Goal: Task Accomplishment & Management: Manage account settings

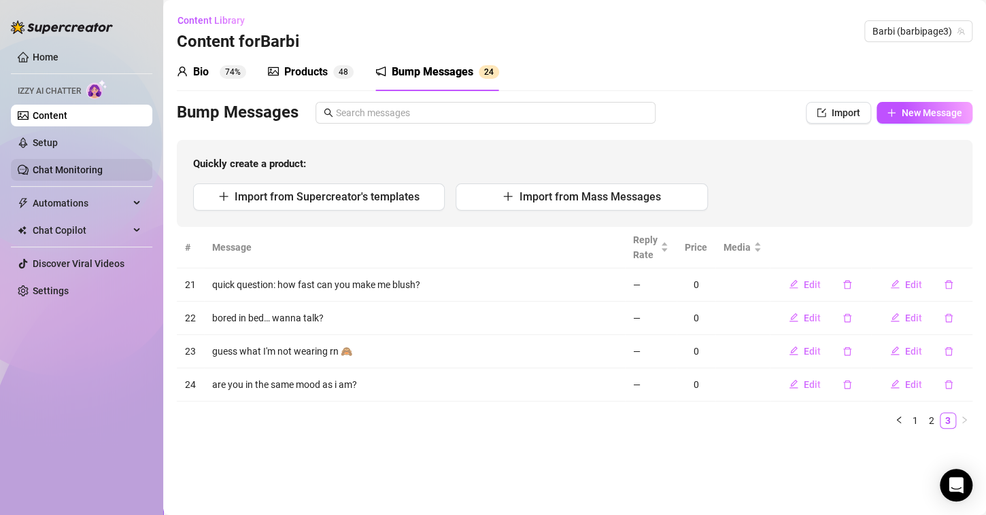
click at [78, 171] on link "Chat Monitoring" at bounding box center [68, 169] width 70 height 11
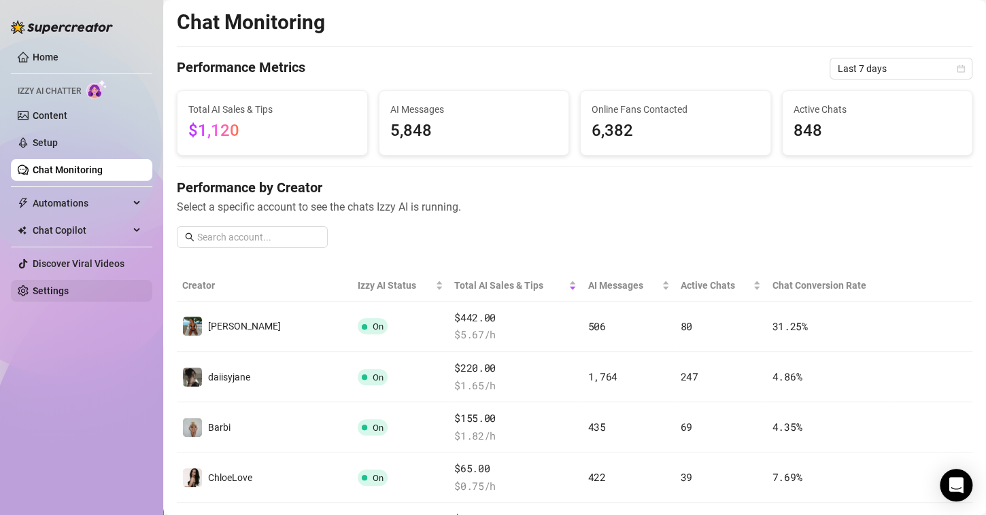
click at [58, 285] on link "Settings" at bounding box center [51, 290] width 36 height 11
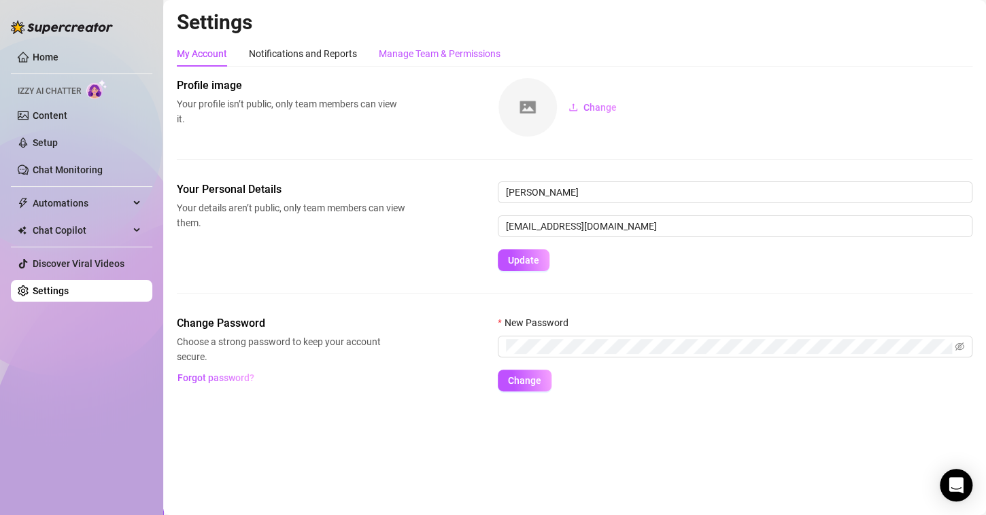
click at [420, 49] on div "Manage Team & Permissions" at bounding box center [440, 53] width 122 height 15
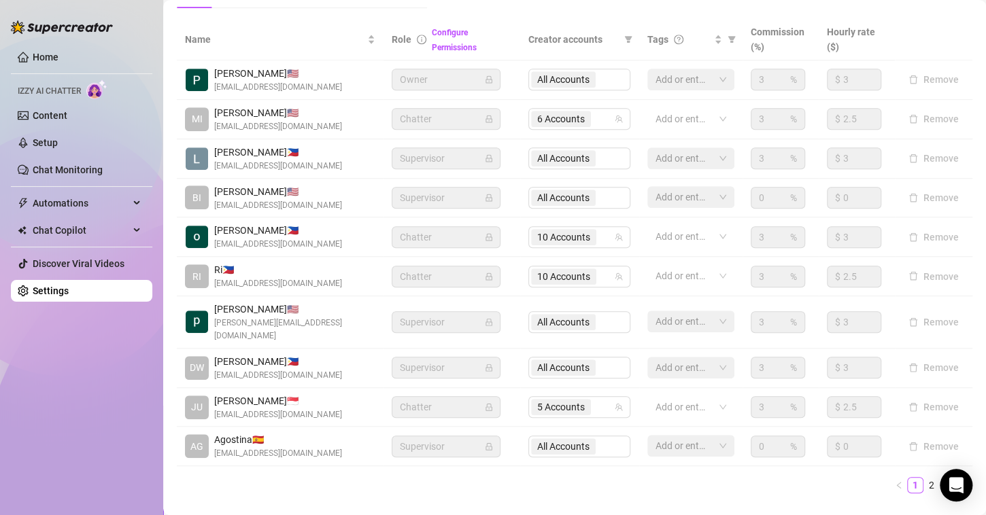
scroll to position [284, 0]
click at [924, 487] on link "2" at bounding box center [931, 486] width 15 height 15
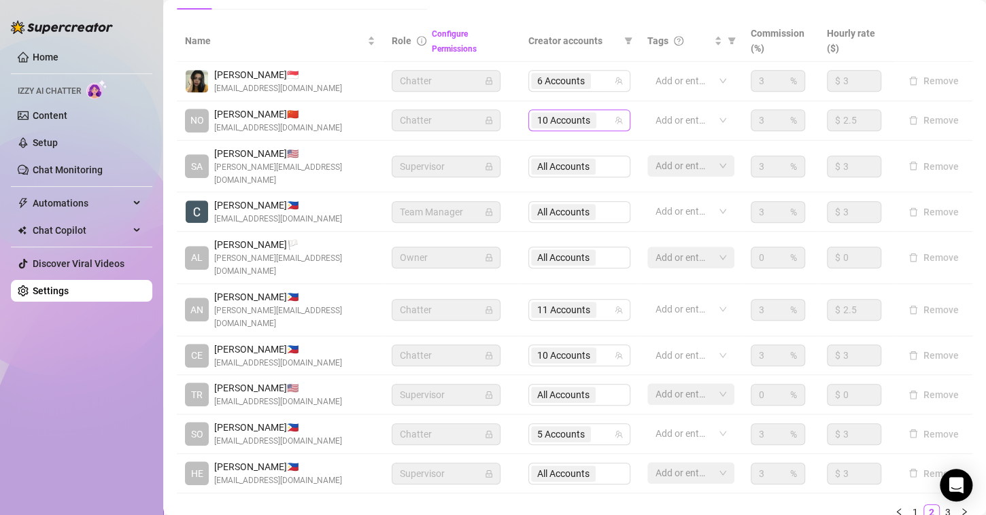
click at [567, 120] on span "10 Accounts" at bounding box center [563, 120] width 53 height 15
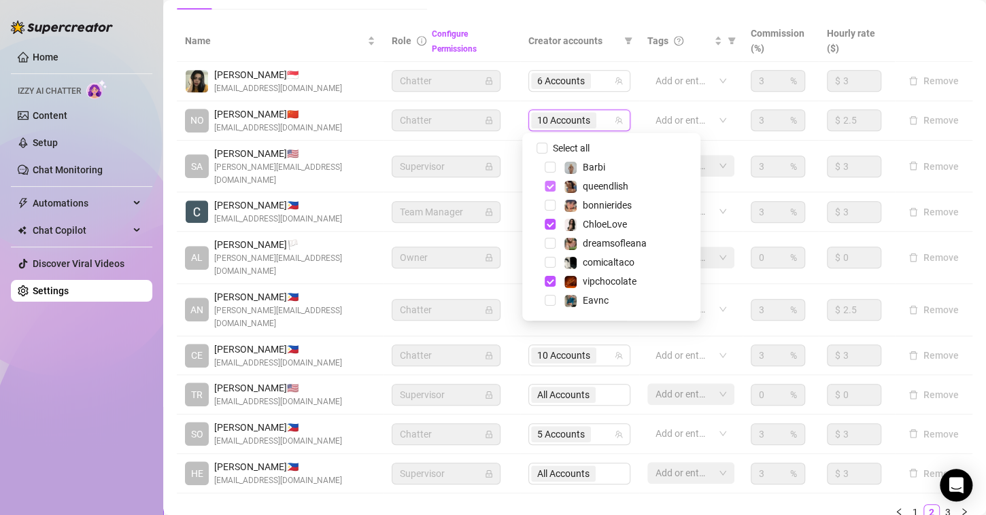
click at [552, 185] on span "Select tree node" at bounding box center [549, 186] width 11 height 11
click at [552, 222] on span "Select tree node" at bounding box center [549, 224] width 11 height 11
click at [549, 277] on span "Select tree node" at bounding box center [549, 281] width 11 height 11
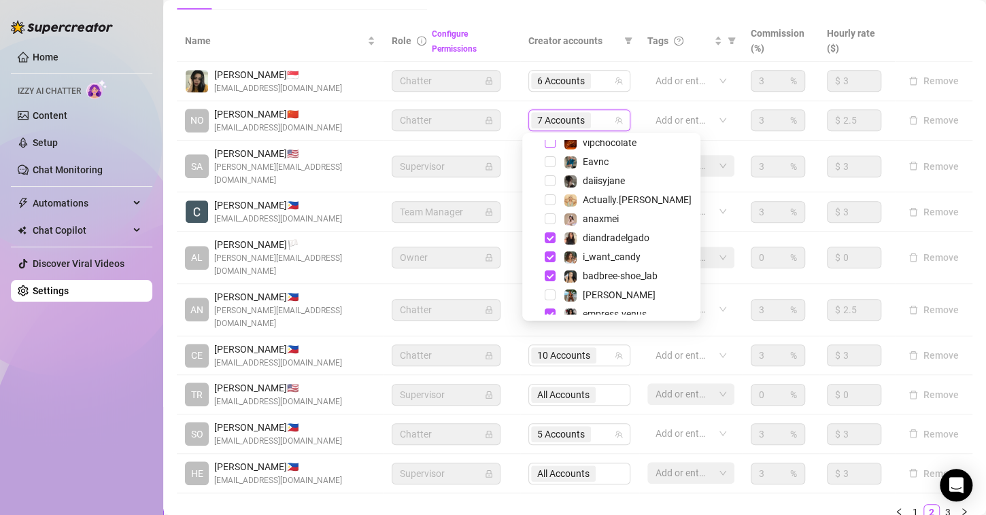
scroll to position [141, 0]
click at [544, 235] on span "Select tree node" at bounding box center [549, 235] width 11 height 11
click at [550, 249] on span "Select tree node" at bounding box center [549, 254] width 11 height 11
click at [549, 269] on span "Select tree node" at bounding box center [549, 273] width 11 height 11
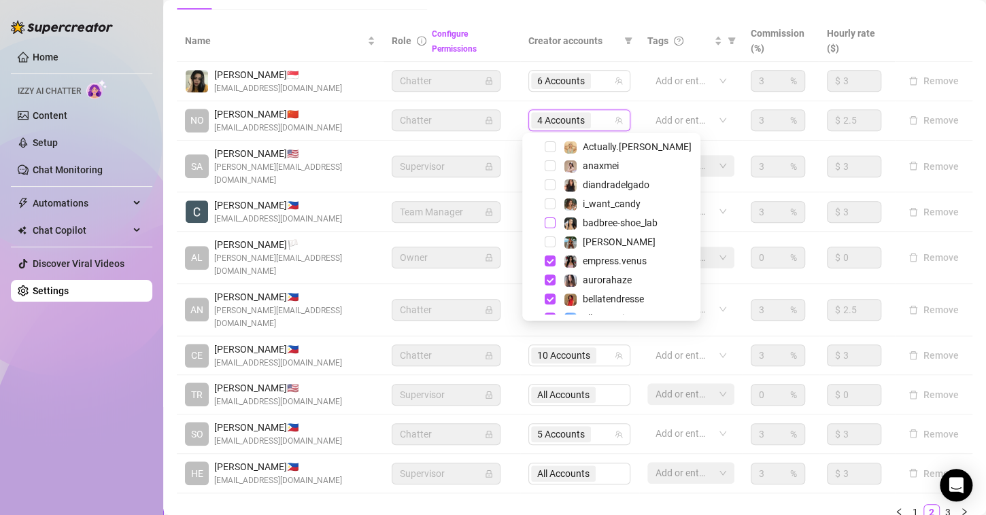
scroll to position [212, 0]
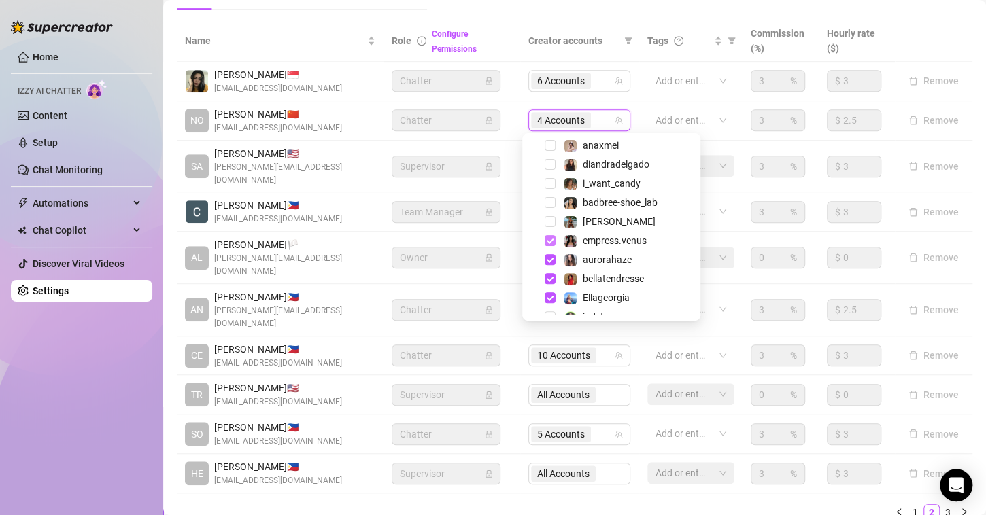
click at [551, 239] on span "Select tree node" at bounding box center [549, 240] width 11 height 11
click at [551, 261] on span "Select tree node" at bounding box center [549, 259] width 11 height 11
click at [546, 280] on span "Select tree node" at bounding box center [549, 278] width 11 height 11
click at [549, 298] on span "Select tree node" at bounding box center [549, 297] width 11 height 11
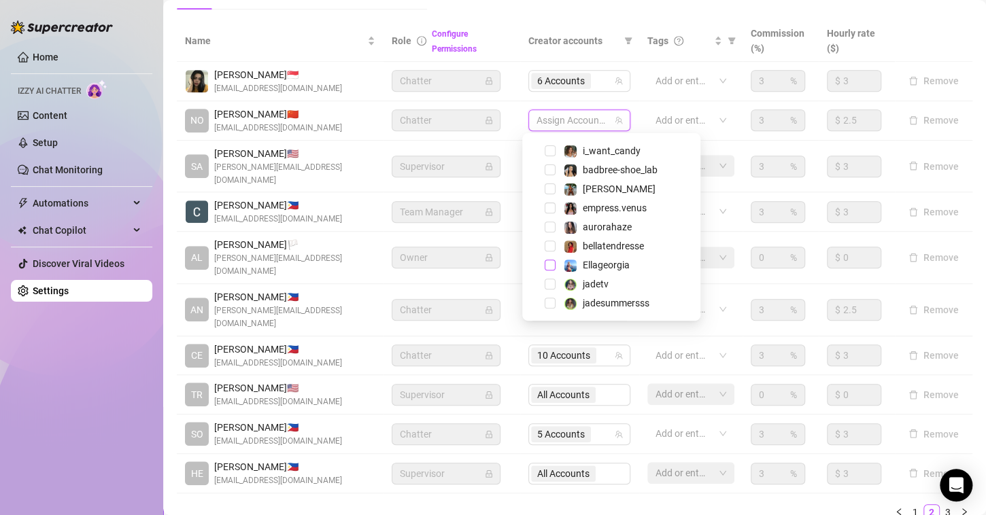
scroll to position [0, 0]
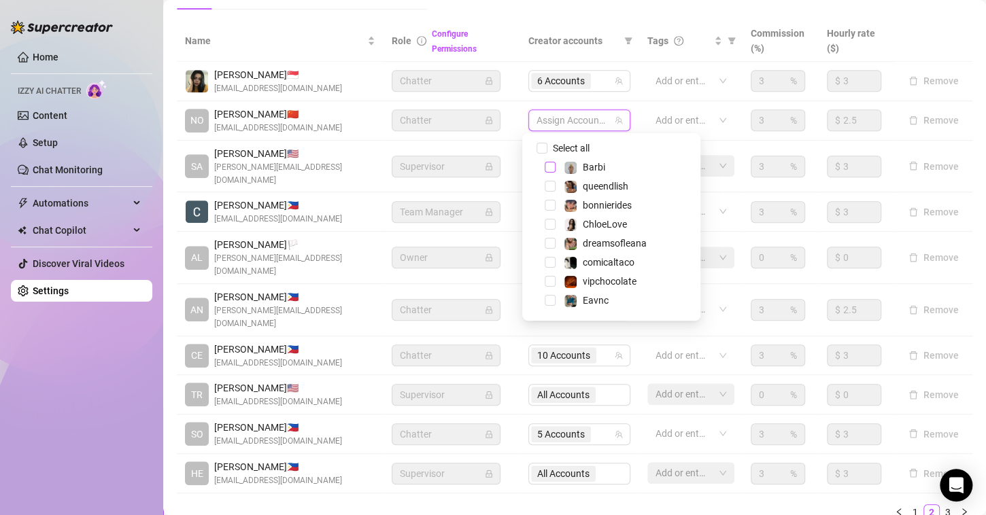
click at [551, 166] on span "Select tree node" at bounding box center [549, 167] width 11 height 11
click at [550, 241] on span "Select tree node" at bounding box center [549, 243] width 11 height 11
click at [549, 205] on span "Select tree node" at bounding box center [549, 205] width 11 height 11
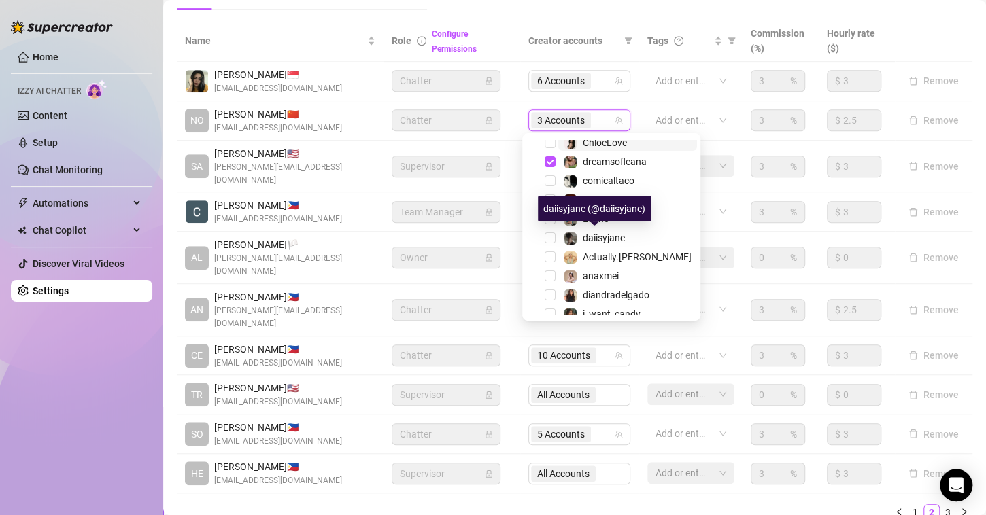
scroll to position [87, 0]
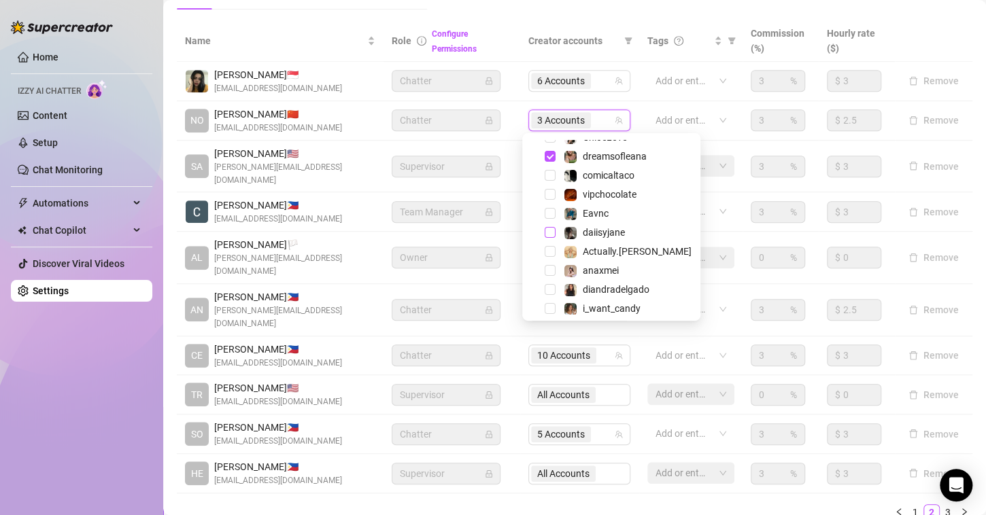
click at [551, 228] on span "Select tree node" at bounding box center [549, 232] width 11 height 11
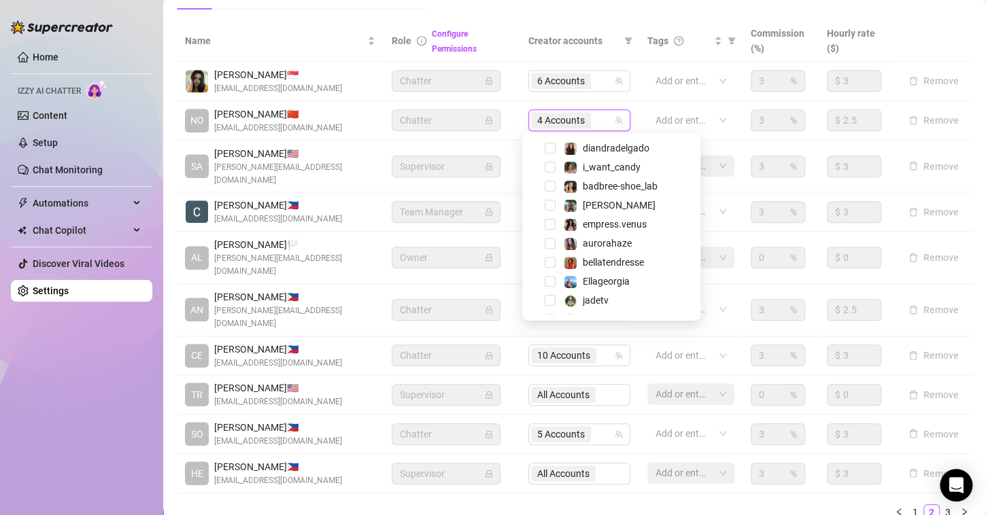
scroll to position [245, 0]
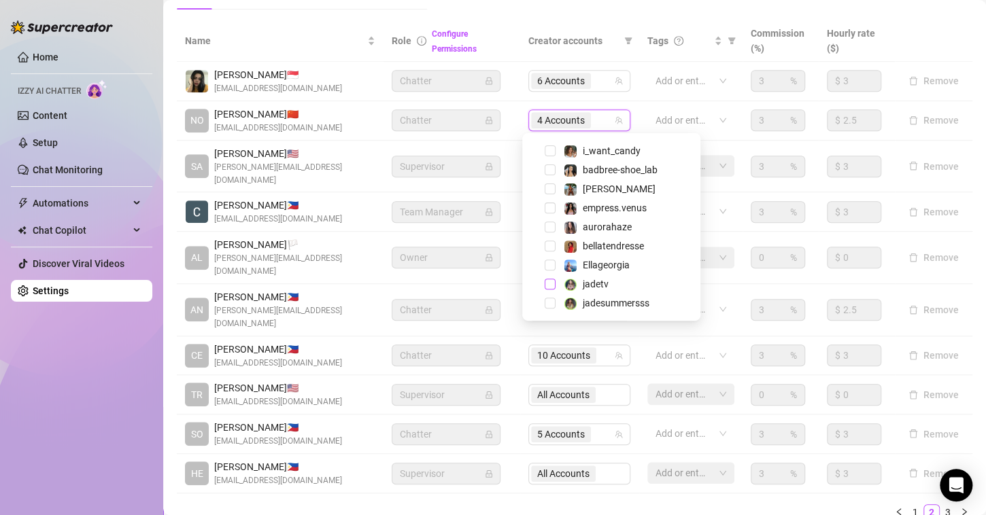
click at [549, 280] on span "Select tree node" at bounding box center [549, 284] width 11 height 11
click at [547, 299] on span "Select tree node" at bounding box center [549, 303] width 11 height 11
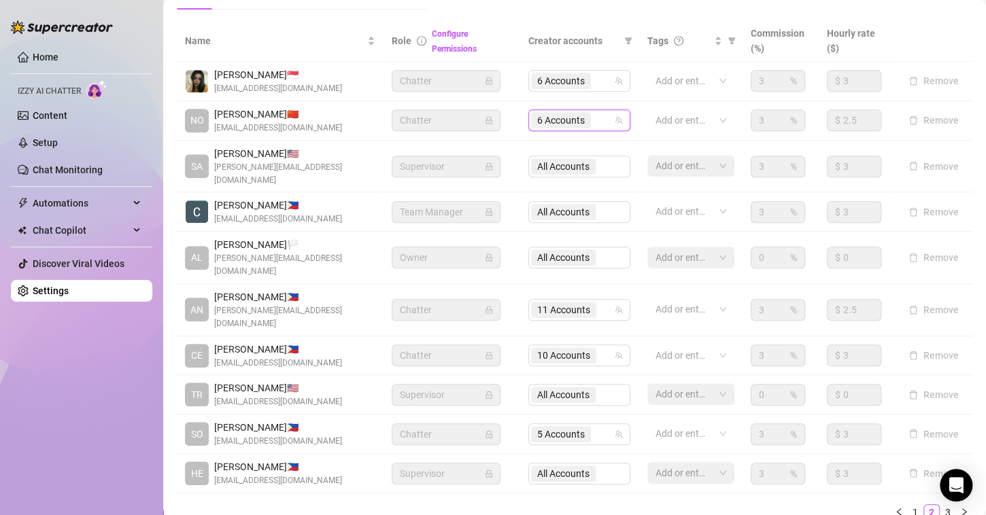
click at [639, 103] on td "Add or enter new" at bounding box center [690, 120] width 103 height 39
